Goal: Task Accomplishment & Management: Manage account settings

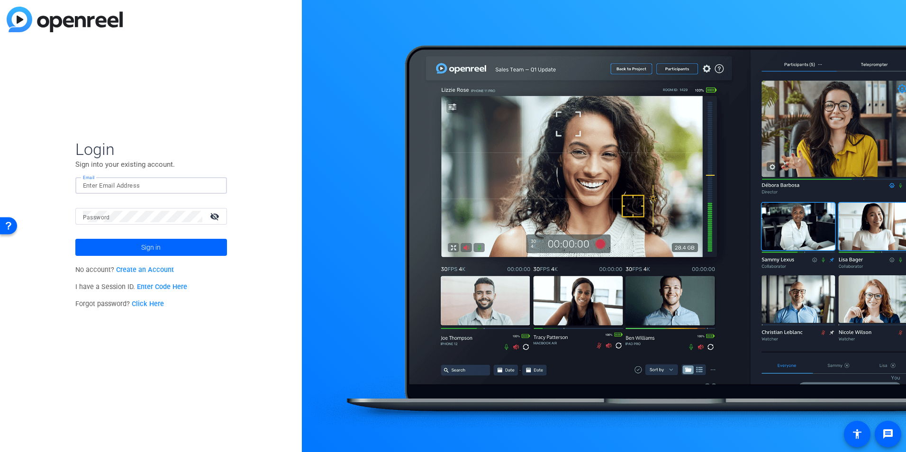
click at [162, 181] on input "Email" at bounding box center [151, 185] width 136 height 11
type input "[EMAIL_ADDRESS][DOMAIN_NAME]"
click at [133, 243] on span at bounding box center [151, 247] width 152 height 23
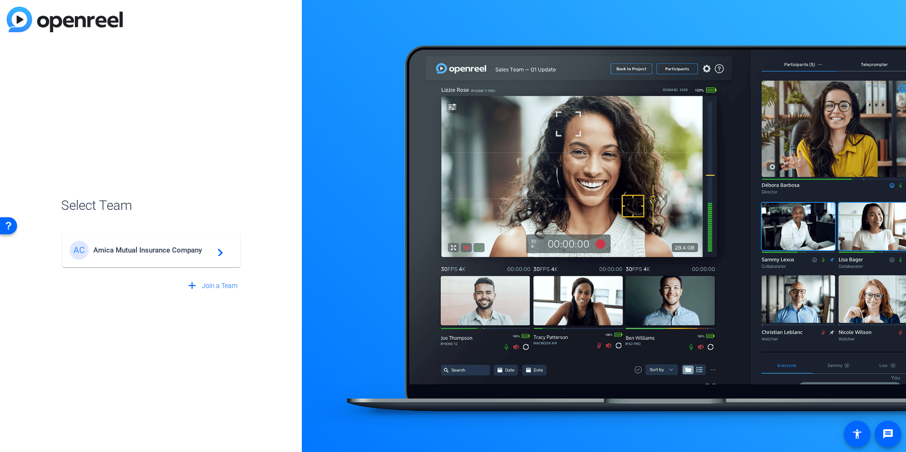
click at [132, 251] on span "Amica Mutual Insurance Company" at bounding box center [152, 250] width 118 height 9
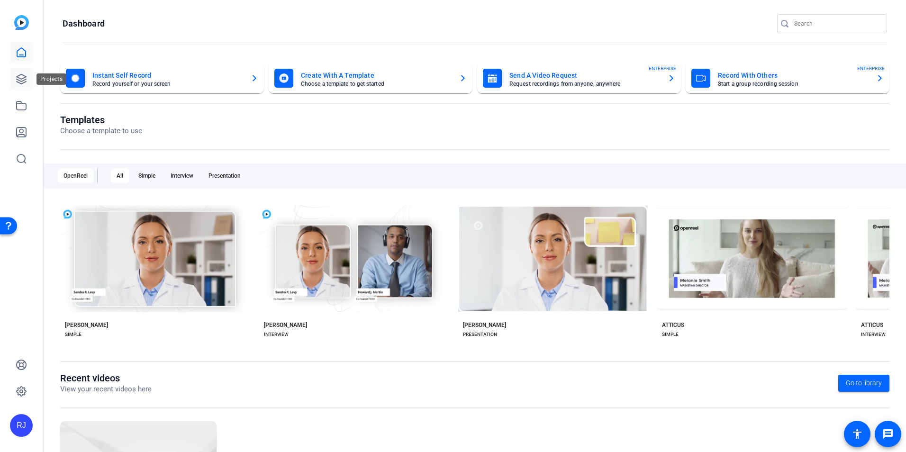
click at [22, 73] on link at bounding box center [21, 79] width 23 height 23
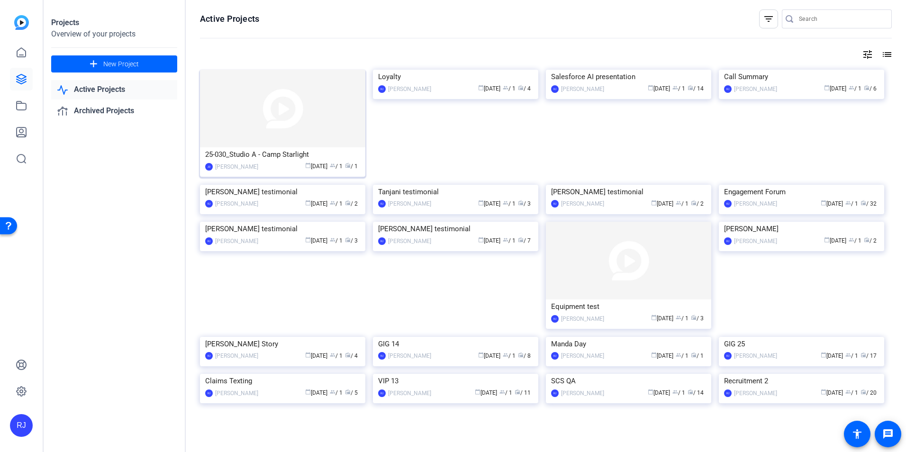
click at [231, 117] on img at bounding box center [282, 109] width 165 height 78
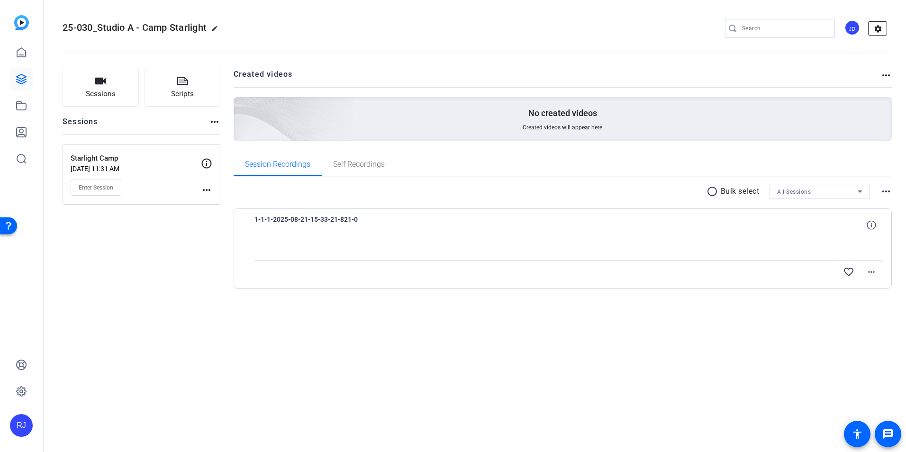
click at [878, 30] on mat-icon "settings" at bounding box center [877, 29] width 19 height 14
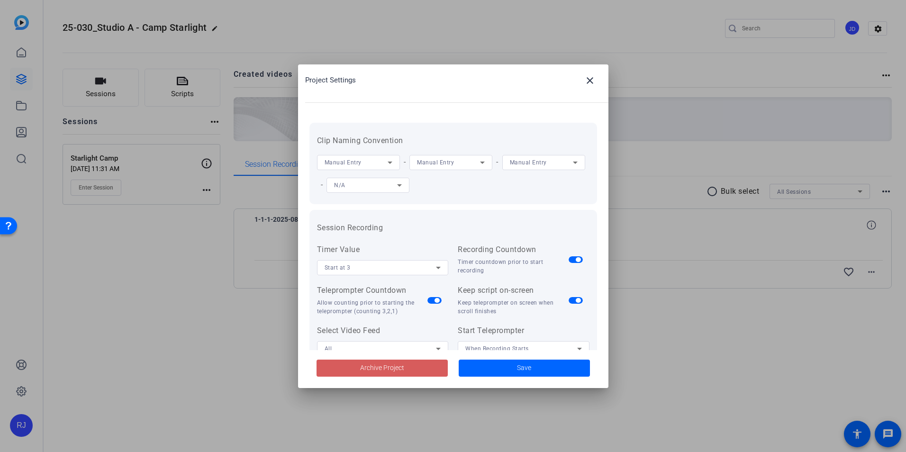
click at [420, 367] on span at bounding box center [381, 368] width 131 height 23
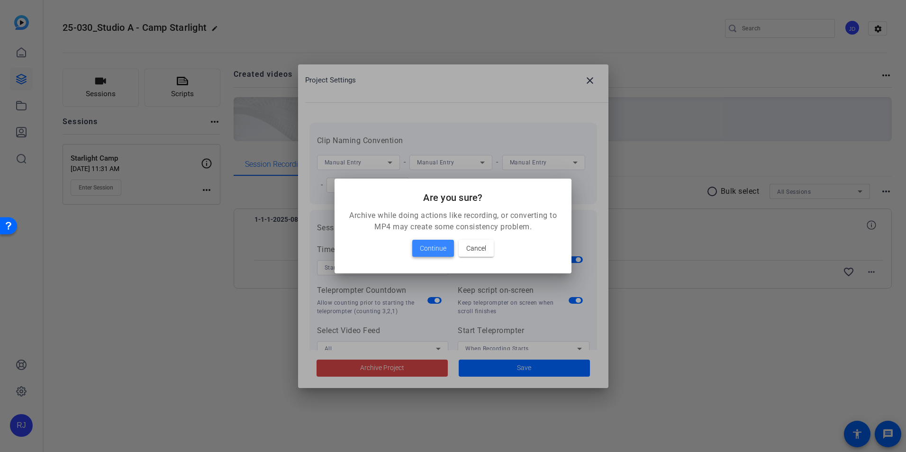
click at [431, 249] on span "Continue" at bounding box center [433, 247] width 27 height 11
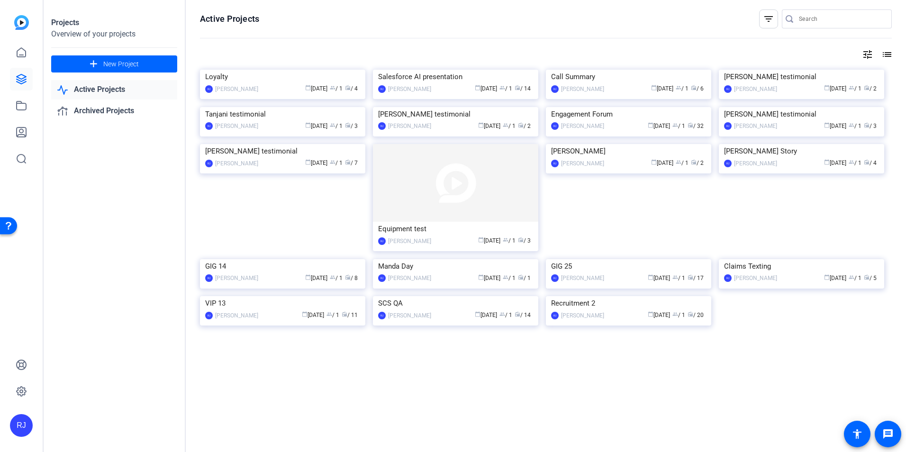
click at [67, 194] on div "Projects Overview of your projects add New Project Active Projects Archived Pro…" at bounding box center [115, 226] width 142 height 452
click at [109, 56] on span at bounding box center [114, 64] width 126 height 23
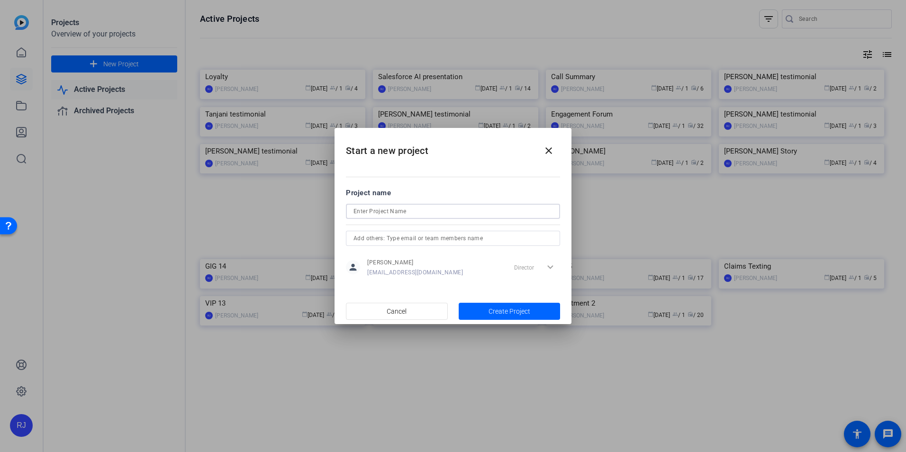
click at [376, 214] on input at bounding box center [452, 211] width 199 height 11
type input "Camp Starlight"
click at [481, 313] on span "button" at bounding box center [509, 311] width 102 height 23
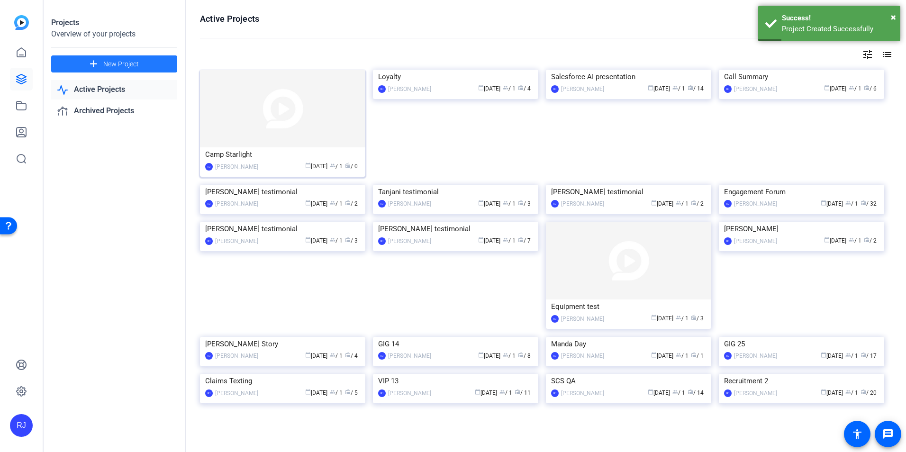
click at [302, 104] on img at bounding box center [282, 109] width 165 height 78
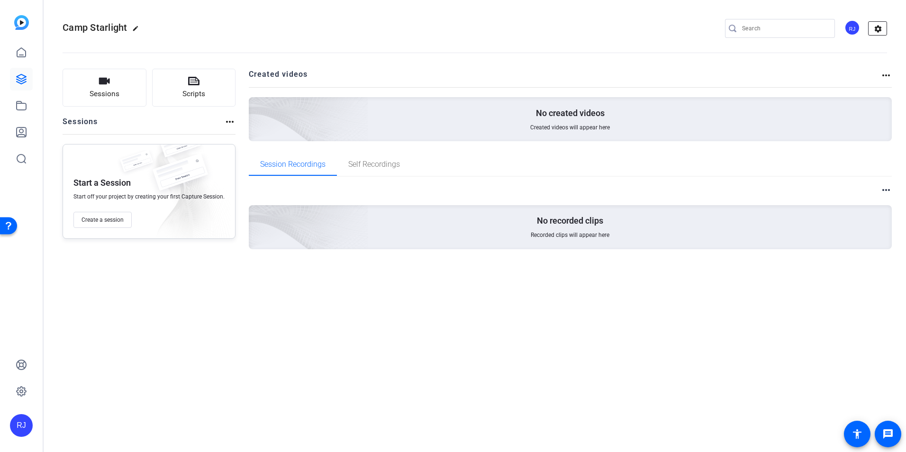
click at [876, 32] on mat-icon "settings" at bounding box center [877, 29] width 19 height 14
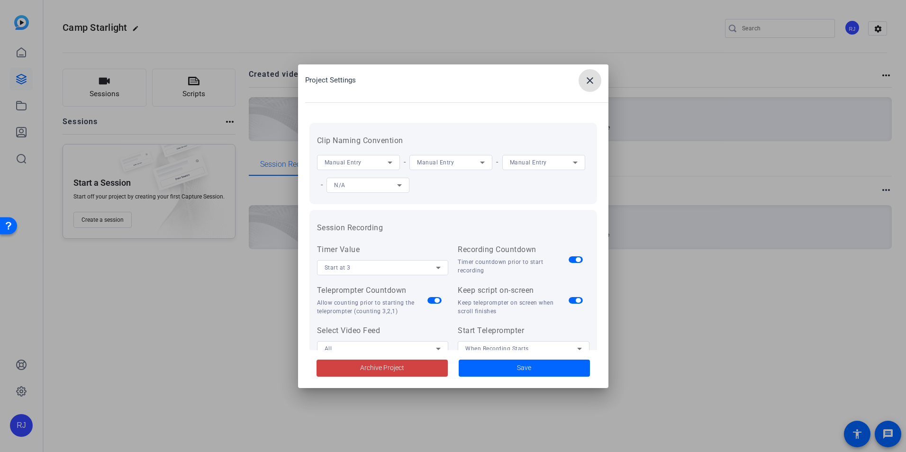
click at [392, 162] on icon at bounding box center [389, 162] width 11 height 11
click at [368, 194] on mat-option "Project name" at bounding box center [358, 196] width 83 height 15
click at [482, 163] on icon at bounding box center [481, 162] width 11 height 11
click at [464, 179] on mat-option "Session name" at bounding box center [450, 181] width 83 height 15
click at [476, 360] on span at bounding box center [523, 368] width 131 height 23
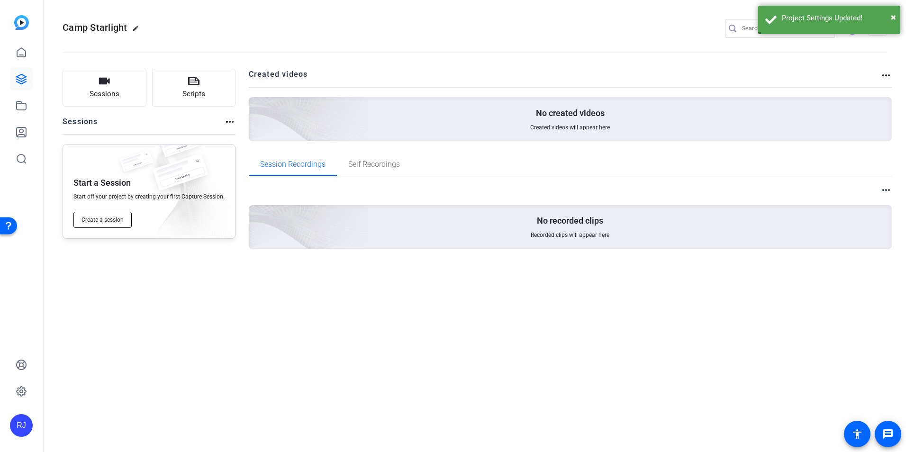
click at [105, 221] on span "Create a session" at bounding box center [102, 220] width 42 height 8
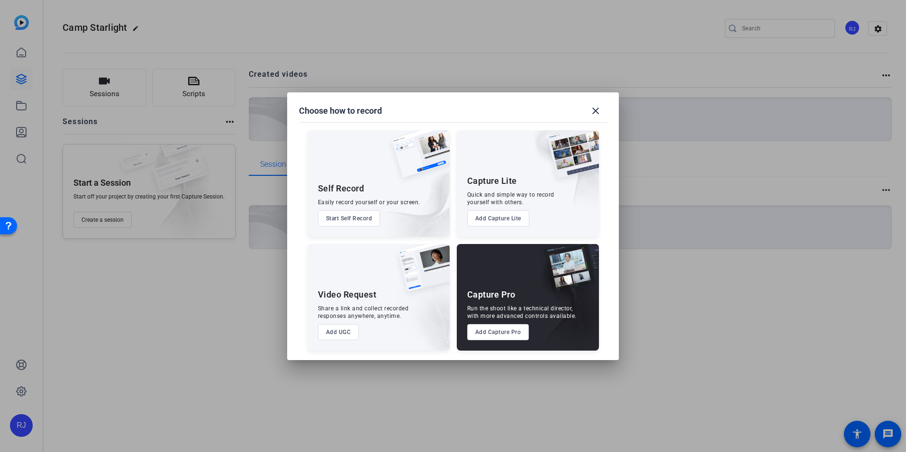
click at [476, 333] on button "Add Capture Pro" at bounding box center [498, 332] width 62 height 16
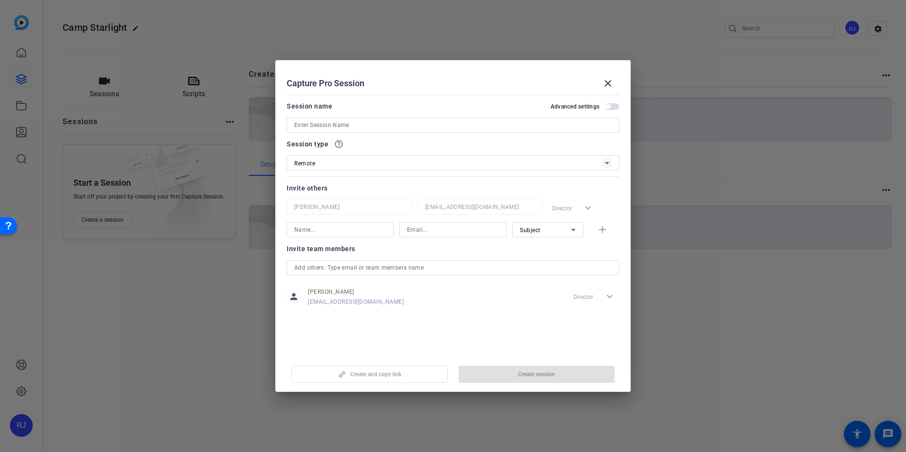
click at [381, 128] on input at bounding box center [452, 124] width 317 height 11
type input "[PERSON_NAME]"
click at [475, 372] on span "button" at bounding box center [536, 374] width 156 height 23
